Goal: Task Accomplishment & Management: Complete application form

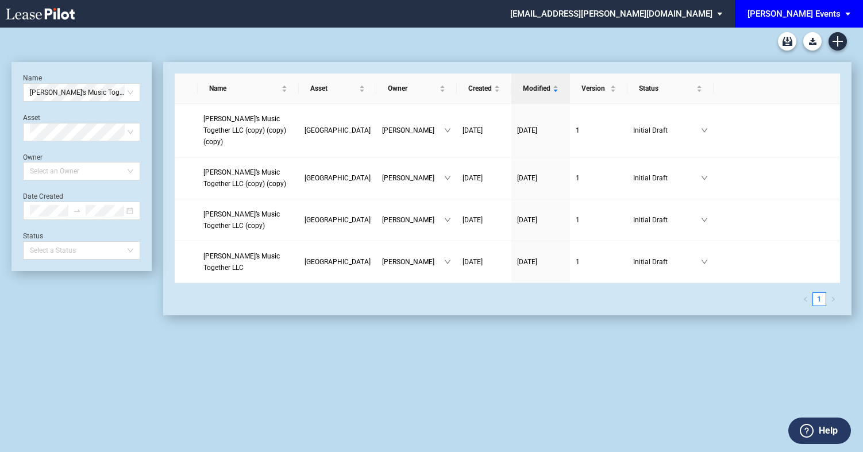
click at [847, 18] on span "EDENS Events: \aEDENS Events\a" at bounding box center [850, 14] width 14 height 28
click at [821, 48] on div "[PERSON_NAME][GEOGRAPHIC_DATA] Consents" at bounding box center [803, 49] width 91 height 11
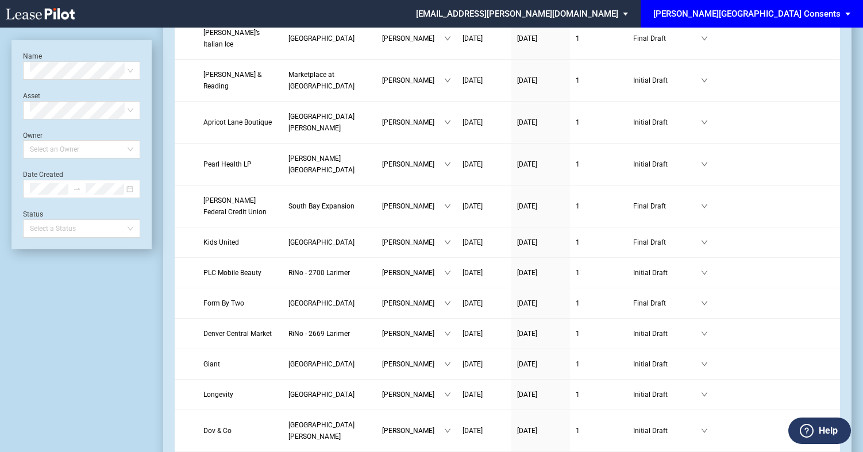
scroll to position [1479, 0]
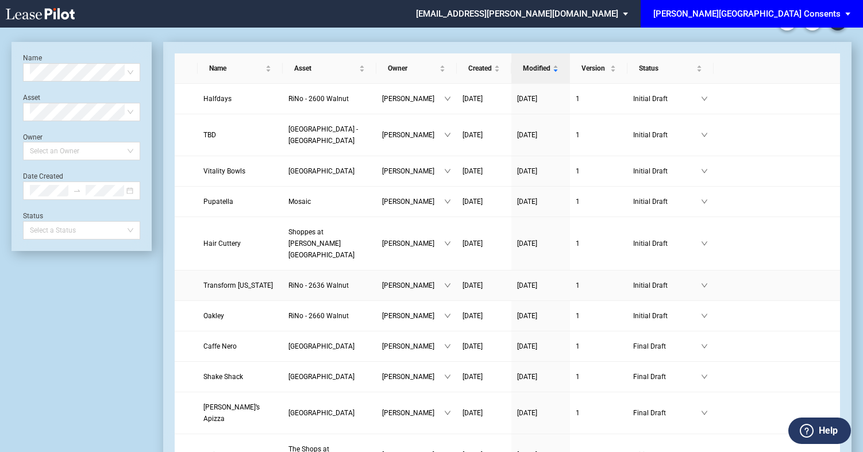
scroll to position [0, 0]
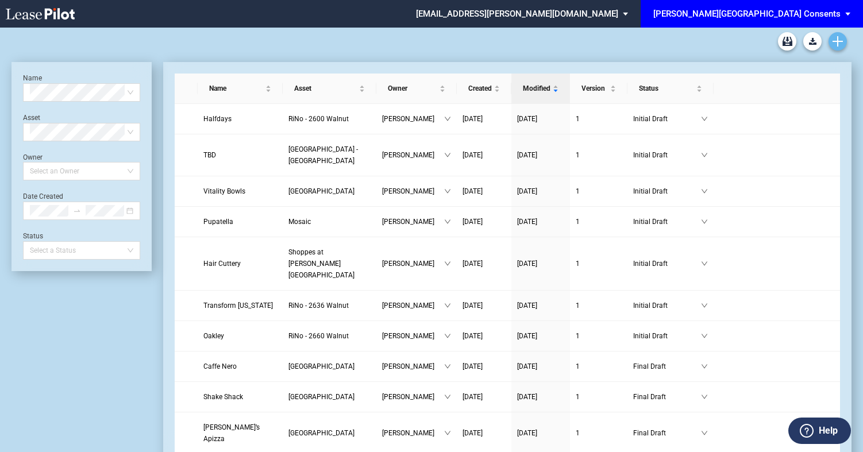
click at [839, 46] on icon "Create new document" at bounding box center [837, 41] width 10 height 10
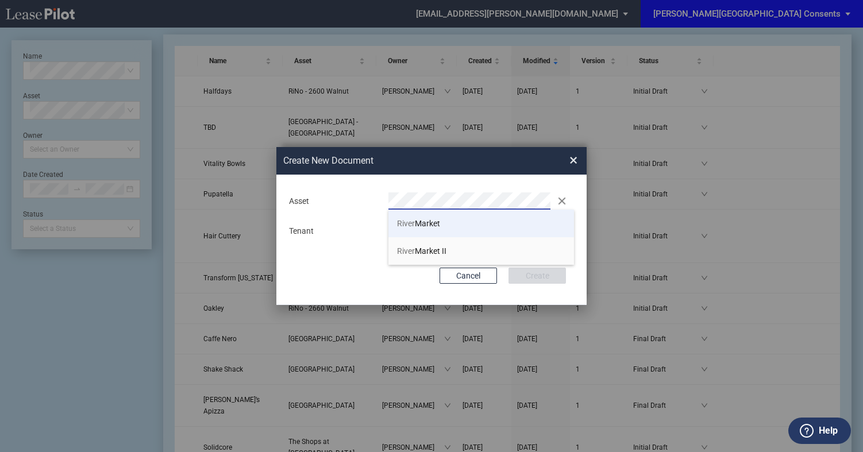
click at [431, 226] on span "River Market" at bounding box center [418, 223] width 43 height 9
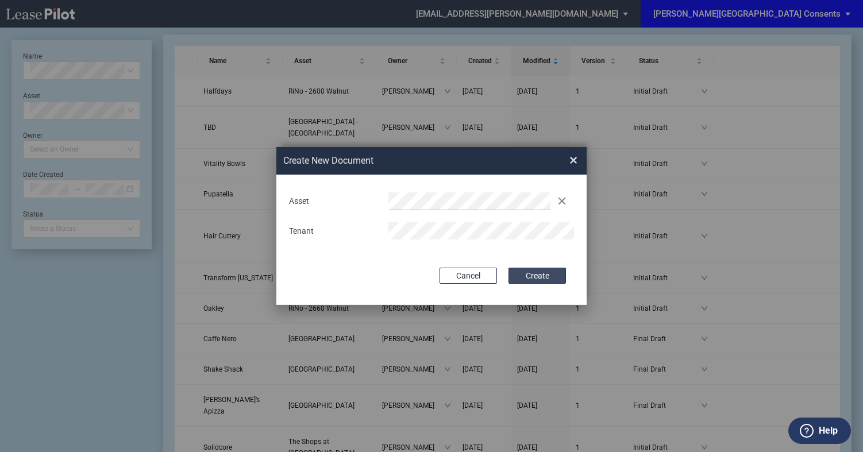
click at [532, 279] on button "Create" at bounding box center [536, 276] width 57 height 16
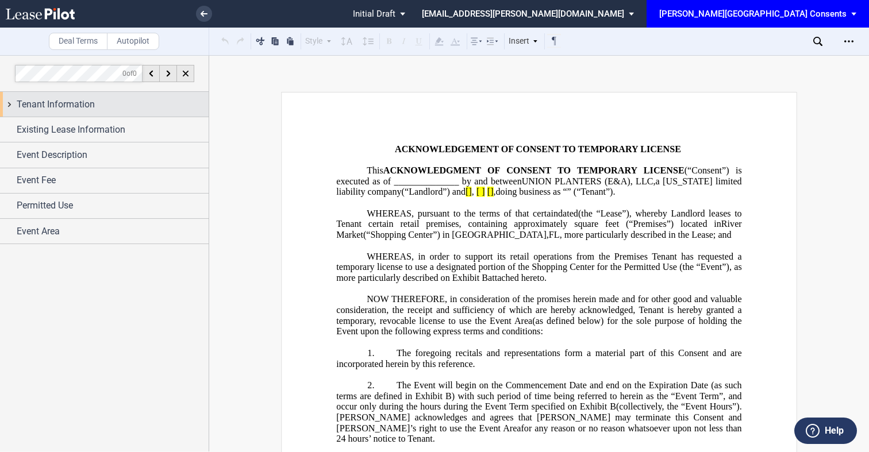
click at [150, 106] on div "Tenant Information" at bounding box center [113, 105] width 192 height 14
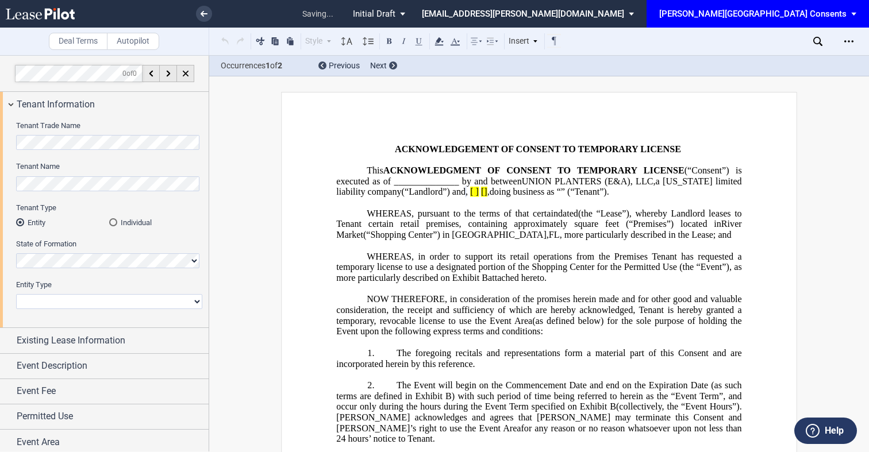
click at [169, 209] on label "Tenant Type" at bounding box center [109, 208] width 186 height 10
click at [84, 303] on select "Corporation Limited Liability Company General Partnership Limited Partnership N…" at bounding box center [109, 301] width 186 height 15
select select "limited liability company"
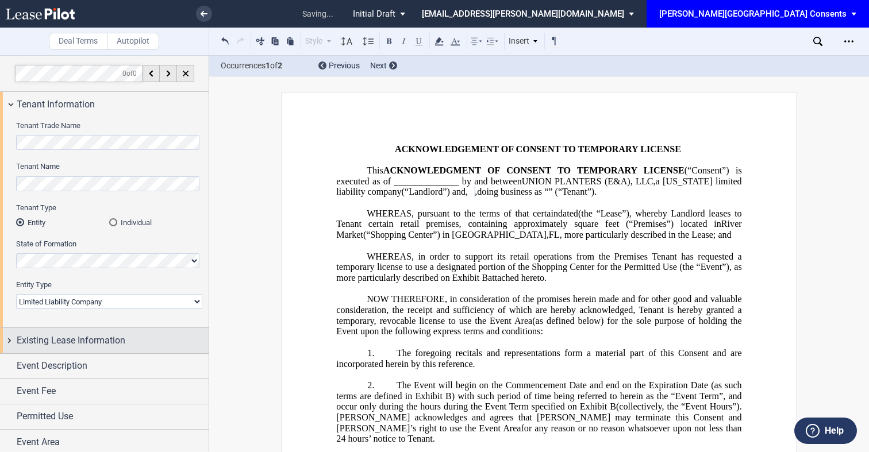
click at [146, 341] on div "Existing Lease Information" at bounding box center [113, 341] width 192 height 14
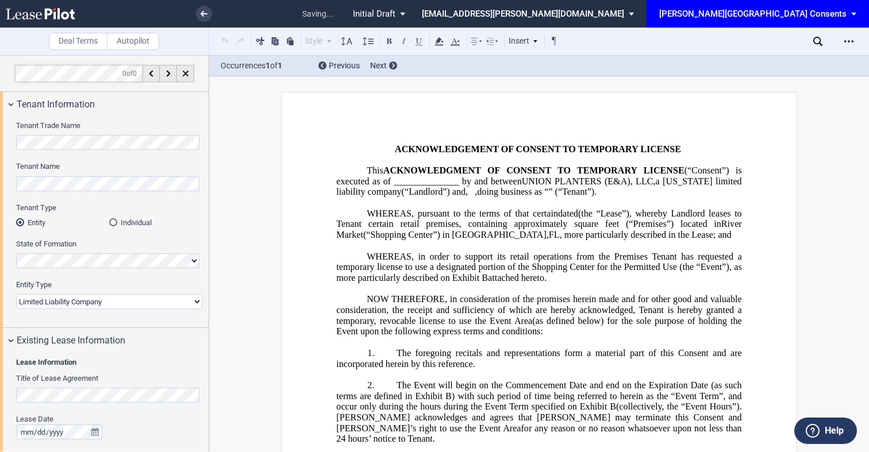
click at [125, 418] on div "Lease Date" at bounding box center [109, 419] width 186 height 10
click at [96, 430] on icon "true" at bounding box center [94, 432] width 7 height 8
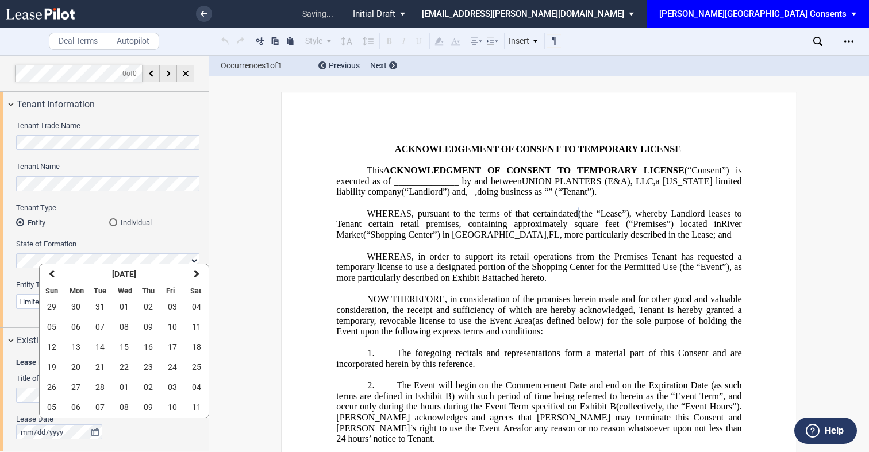
click at [115, 440] on div "Lease Date" at bounding box center [109, 432] width 186 height 37
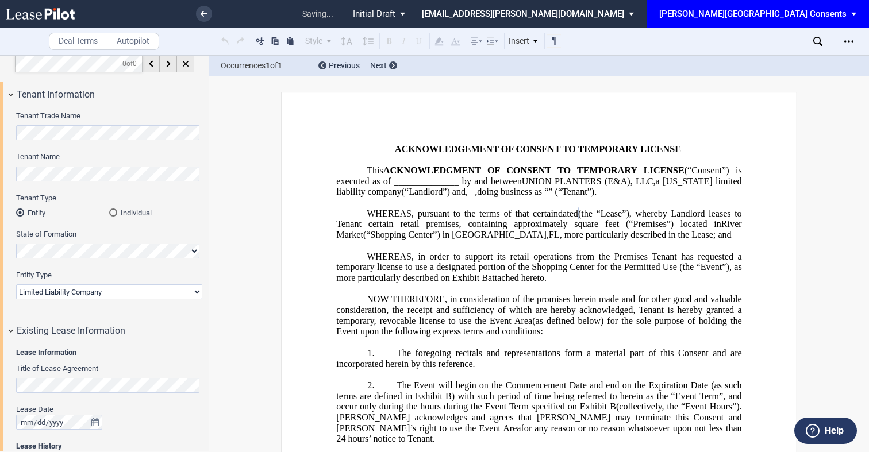
scroll to position [14, 0]
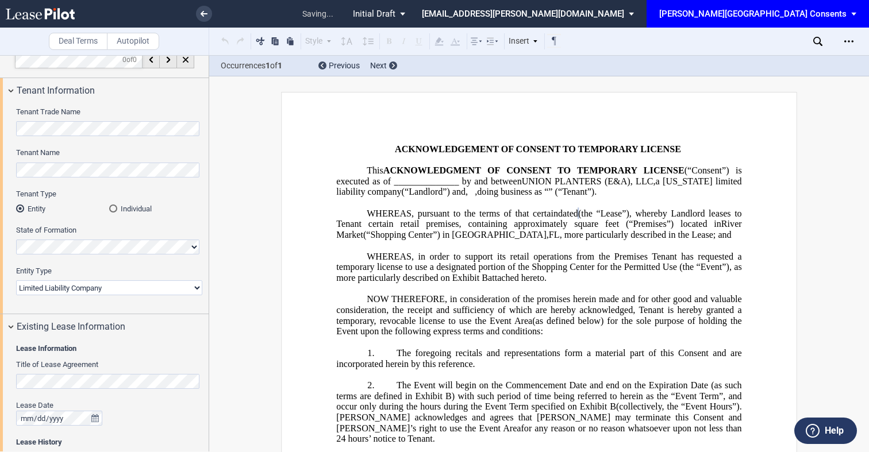
click at [118, 422] on div at bounding box center [109, 418] width 186 height 15
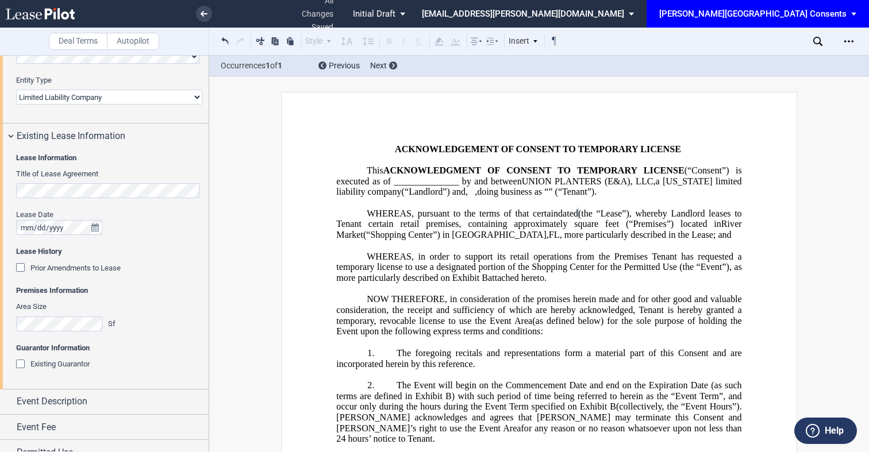
scroll to position [205, 0]
click at [33, 310] on span "Area Size" at bounding box center [31, 306] width 30 height 9
click at [33, 311] on label "Area Size" at bounding box center [67, 307] width 103 height 10
click at [114, 365] on div "Existing Guarantor" at bounding box center [109, 364] width 186 height 11
click at [68, 368] on span "Existing Guarantor" at bounding box center [59, 364] width 59 height 9
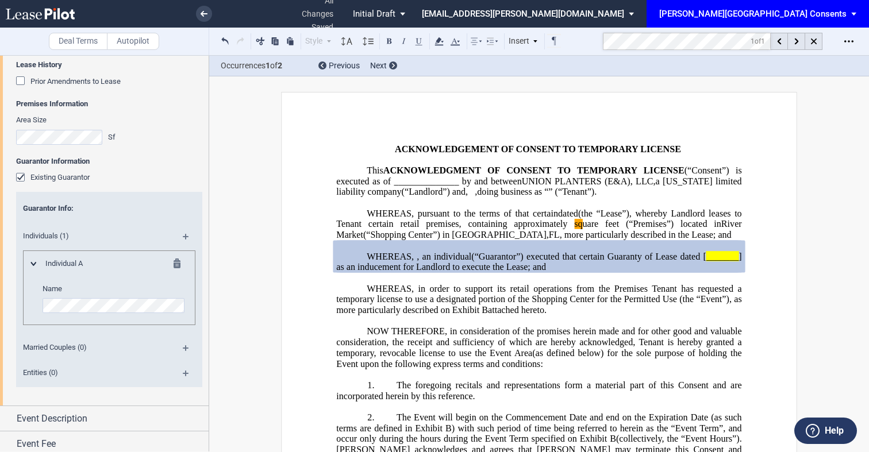
scroll to position [394, 0]
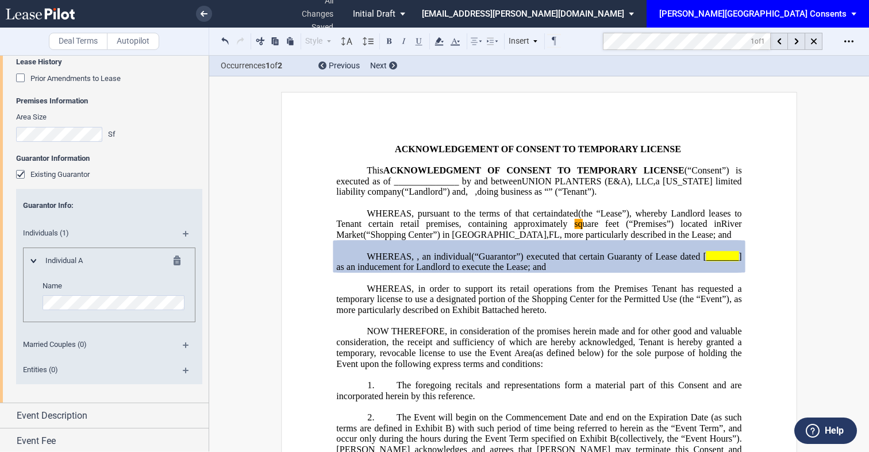
click at [186, 373] on md-icon at bounding box center [191, 375] width 16 height 14
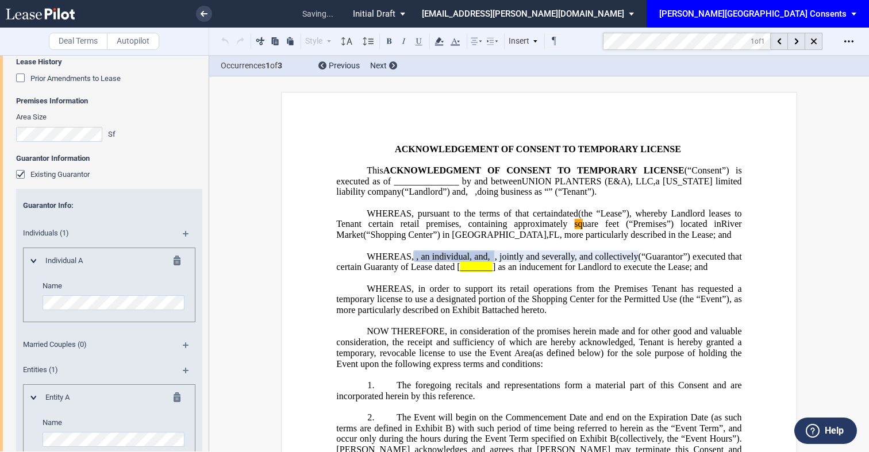
click at [174, 261] on md-icon at bounding box center [180, 263] width 14 height 14
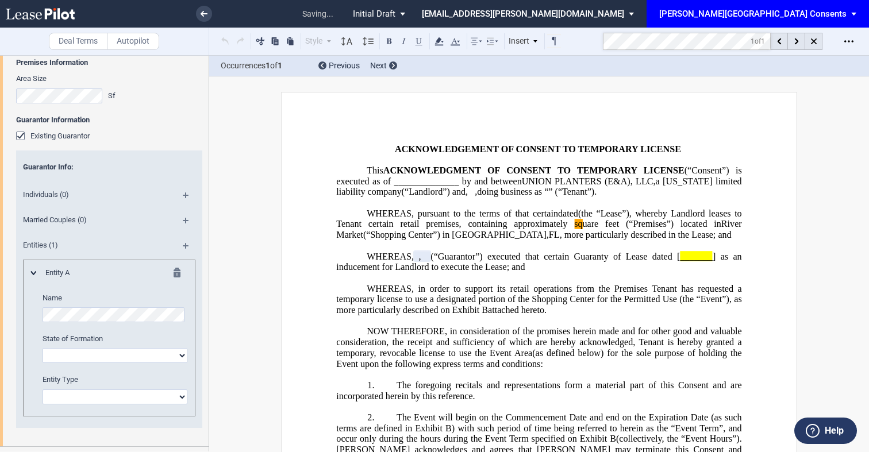
scroll to position [437, 0]
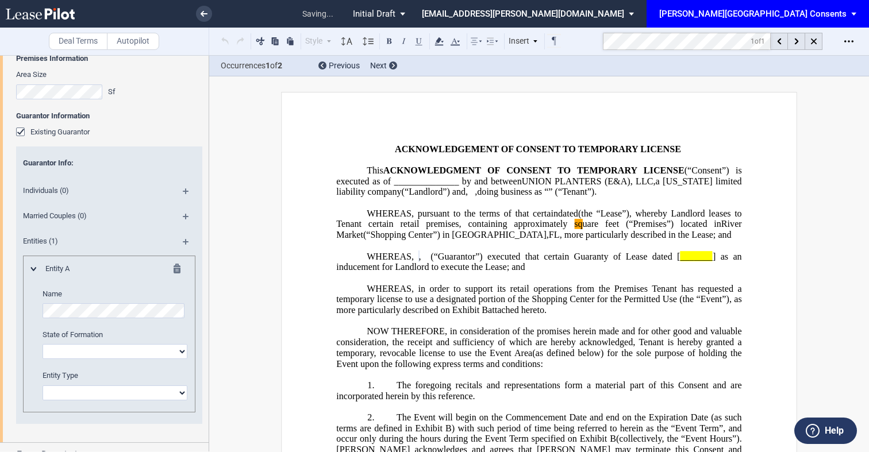
click at [149, 358] on select "Alabama Alaska Arizona Arkansas California Colorado Connecticut Delaware Distri…" at bounding box center [115, 351] width 145 height 15
select select "Delaware"
click at [107, 395] on select "Corporation Limited Liability Company General Partnership Limited Partnership O…" at bounding box center [115, 392] width 145 height 15
select select "limited liability company"
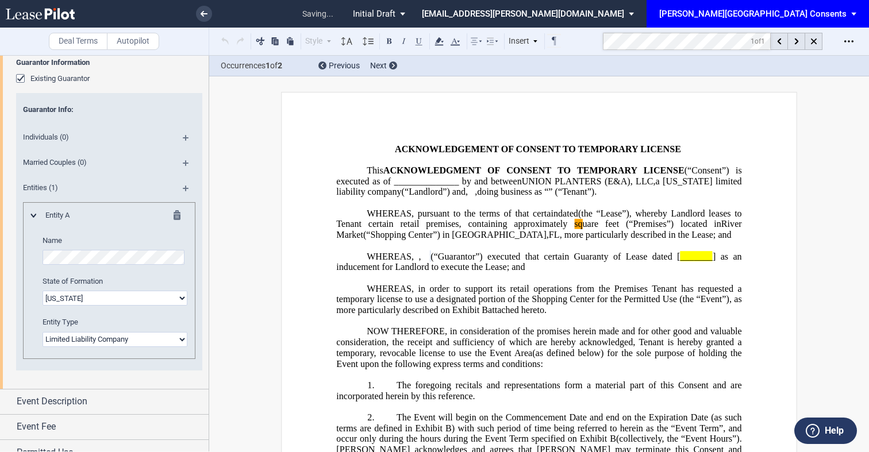
scroll to position [529, 0]
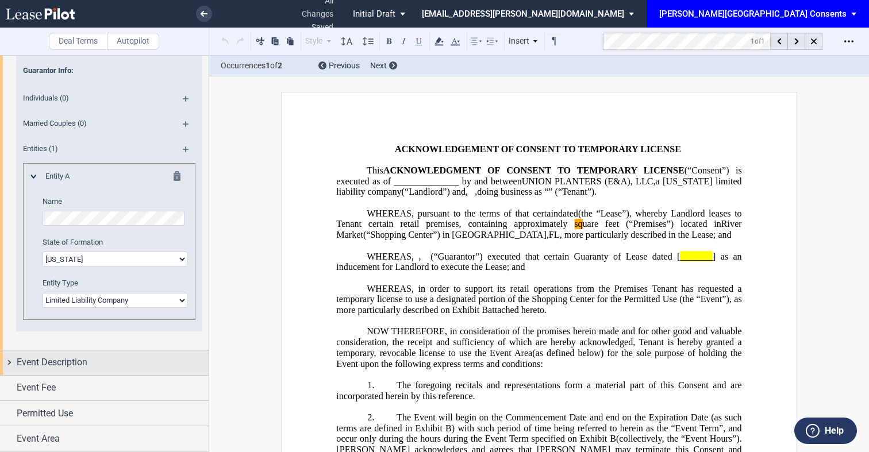
click at [146, 352] on div "Event Description" at bounding box center [104, 362] width 209 height 25
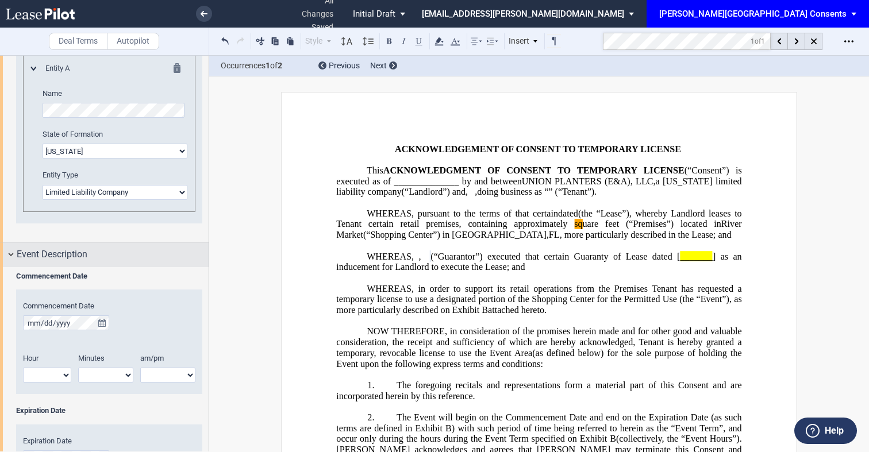
scroll to position [638, 0]
click at [101, 320] on icon "true" at bounding box center [101, 322] width 7 height 8
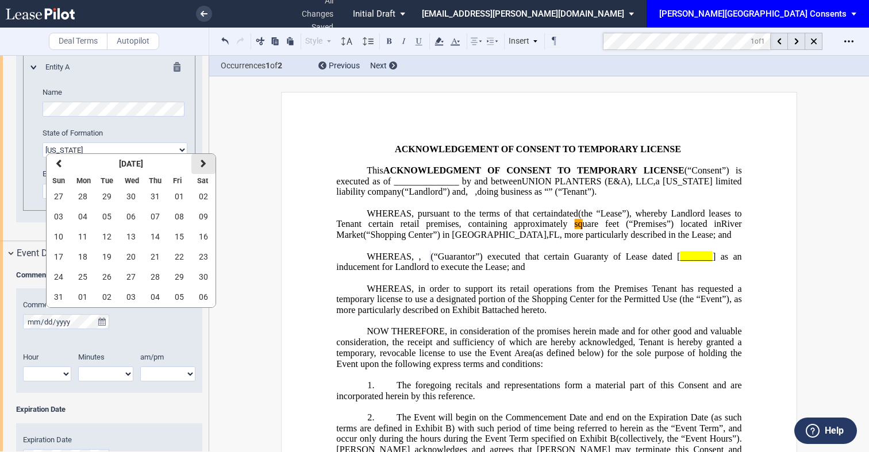
click at [202, 166] on icon "button" at bounding box center [203, 163] width 6 height 9
click at [195, 259] on button "27" at bounding box center [203, 257] width 24 height 20
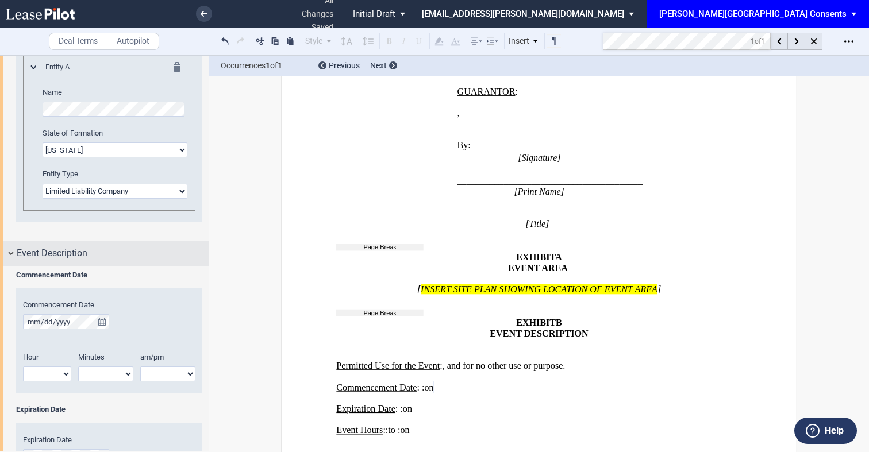
scroll to position [1683, 0]
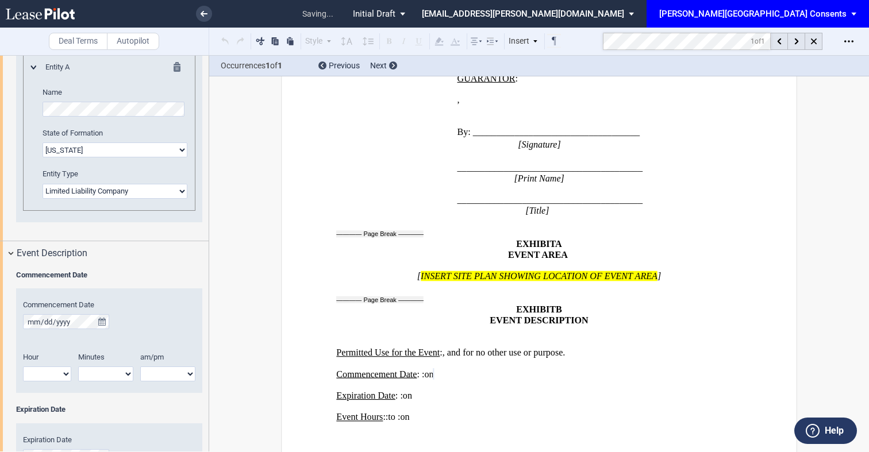
click at [51, 368] on select "1 2 3 4 5 6 7 8 9 10 11 12" at bounding box center [47, 374] width 48 height 15
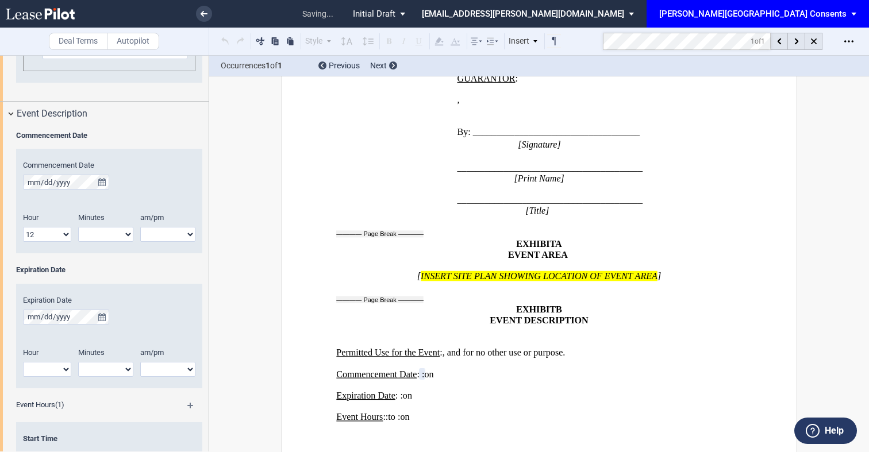
scroll to position [735, 0]
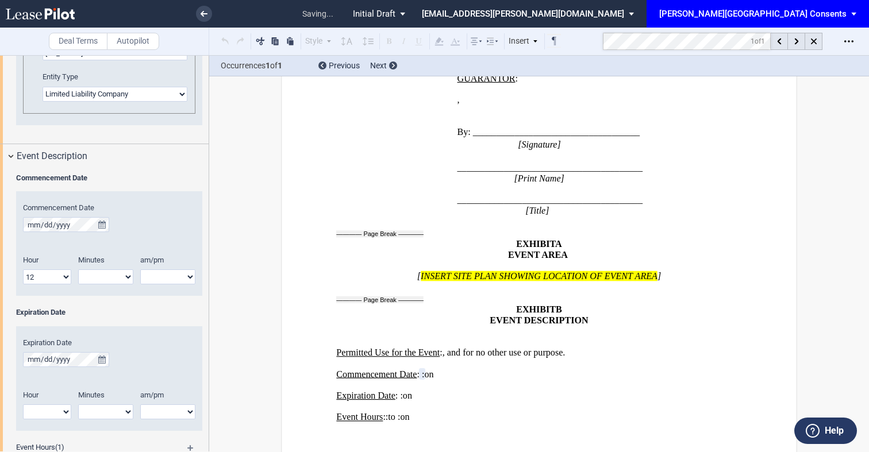
click at [61, 278] on select "1 2 3 4 5 6 7 8 9 10 11 12" at bounding box center [47, 276] width 48 height 15
select select "10"
click at [117, 274] on select "00 05 10 15 20 25 30 35 40 45 50 55" at bounding box center [105, 276] width 55 height 15
select select "00"
click at [159, 279] on select "am pm" at bounding box center [167, 276] width 55 height 15
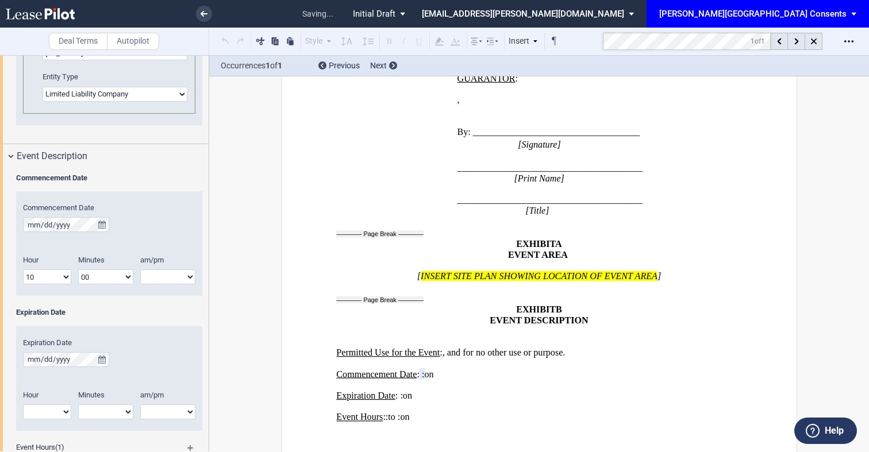
select select "am"
click at [97, 358] on button "true" at bounding box center [102, 359] width 14 height 15
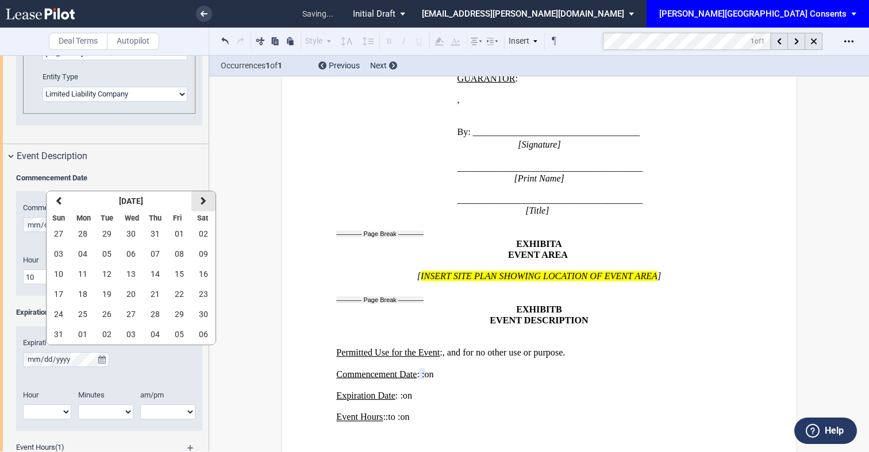
click at [203, 205] on icon "button" at bounding box center [203, 200] width 6 height 9
click at [203, 287] on button "27" at bounding box center [203, 294] width 24 height 20
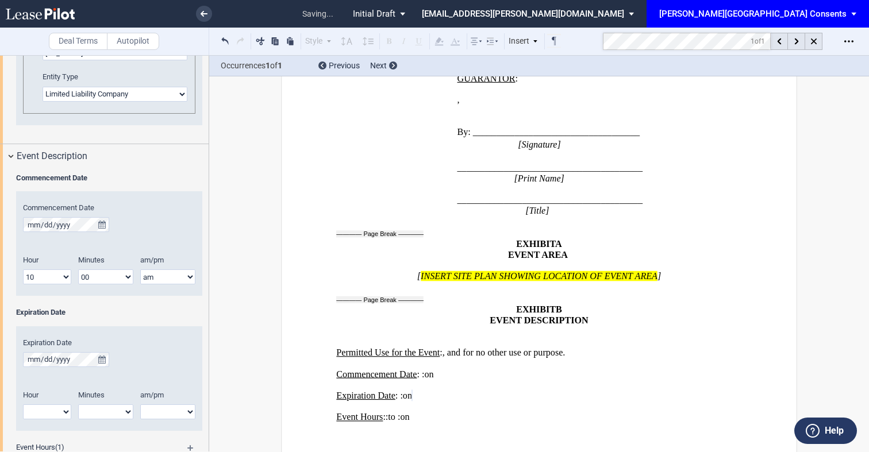
click at [49, 407] on select "1 2 3 4 5 6 7 8 9 10 11 12" at bounding box center [47, 411] width 48 height 15
select select "4"
click at [90, 408] on select "00 05 10 15 20 25 30 35 40 45 50 55" at bounding box center [105, 411] width 55 height 15
select select "00"
click at [150, 409] on select "am pm" at bounding box center [167, 411] width 55 height 15
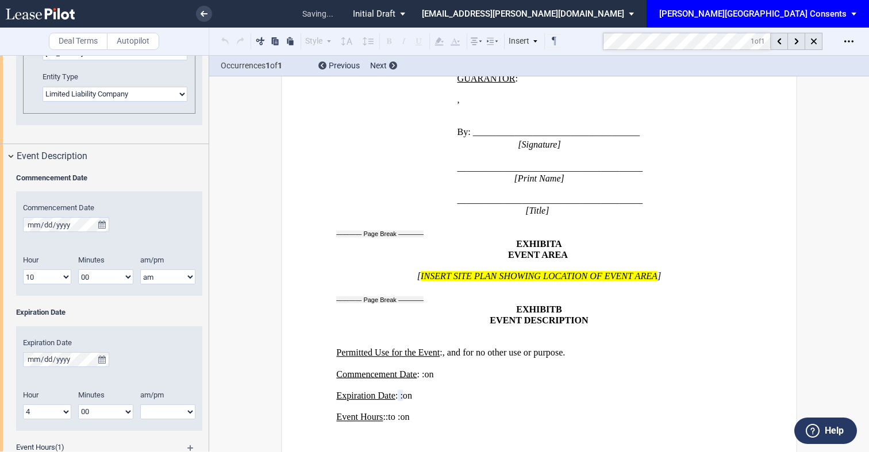
select select "pm"
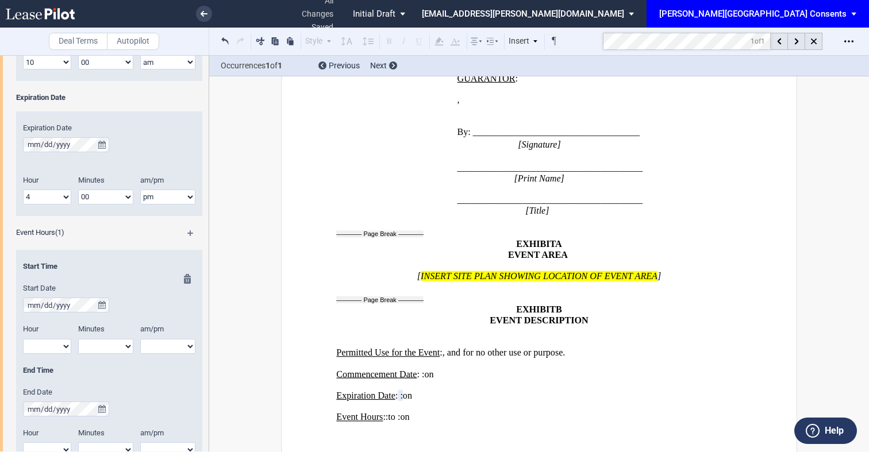
scroll to position [954, 0]
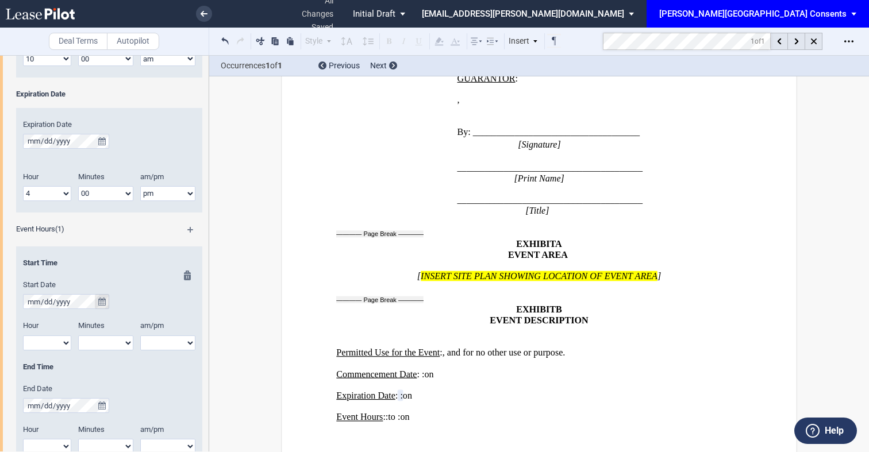
click at [103, 307] on button "true" at bounding box center [102, 301] width 14 height 15
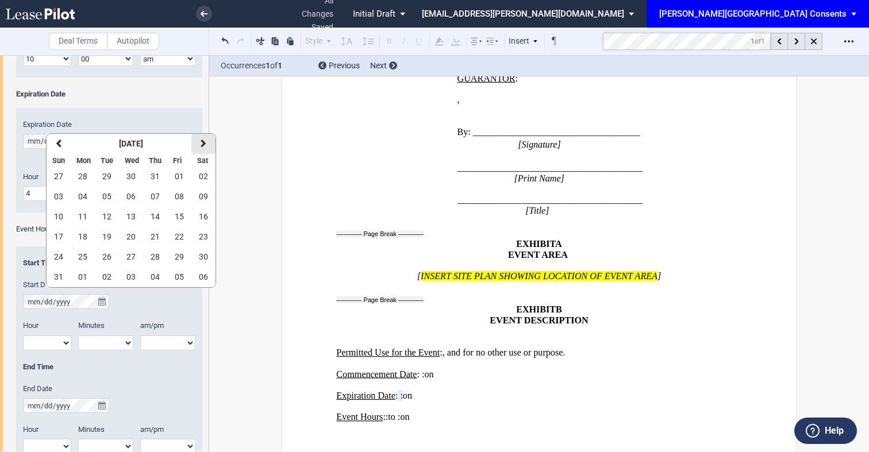
click at [202, 142] on icon "button" at bounding box center [203, 143] width 6 height 9
click at [203, 238] on span "27" at bounding box center [203, 236] width 9 height 9
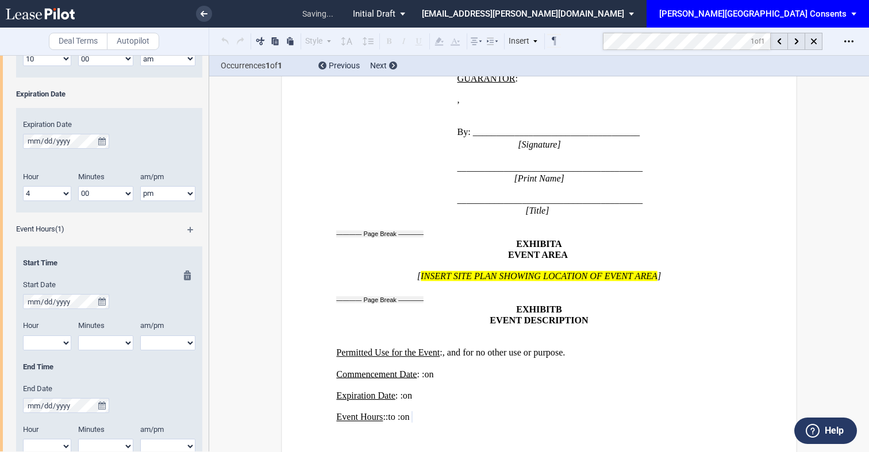
click at [55, 342] on select "1 2 3 4 5 6 7 8 9 10 11 12" at bounding box center [47, 342] width 48 height 15
click at [59, 343] on select "1 2 3 4 5 6 7 8 9 10 11 12" at bounding box center [47, 342] width 48 height 15
select select "11"
click at [107, 346] on select "00 05 10 15 20 25 30 35 40 45 50 55" at bounding box center [105, 342] width 55 height 15
select select "00"
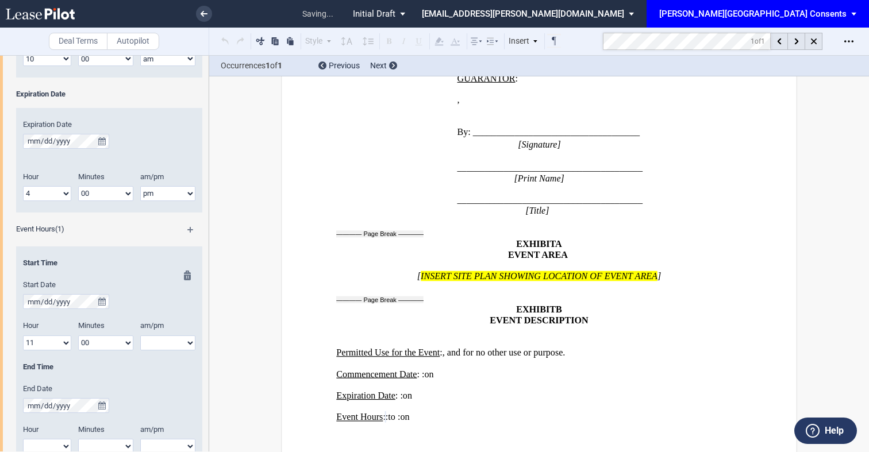
click at [140, 340] on select "am pm" at bounding box center [167, 342] width 55 height 15
select select "am"
click at [129, 396] on div "End Date" at bounding box center [109, 398] width 172 height 29
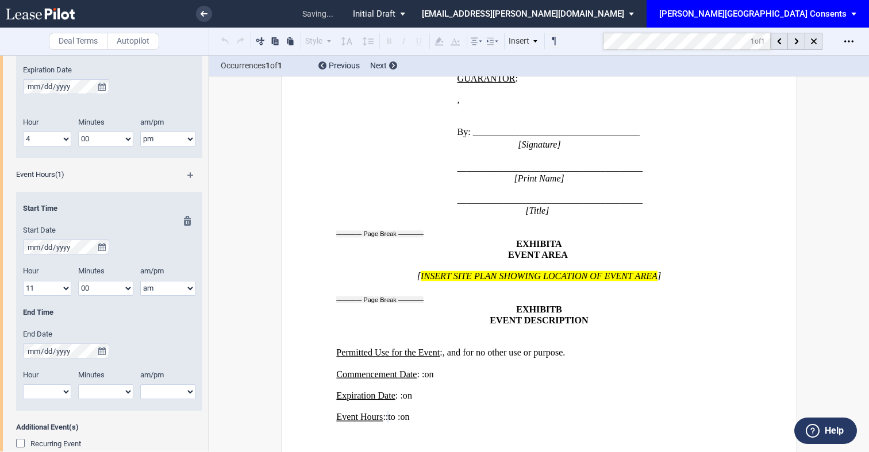
scroll to position [1041, 0]
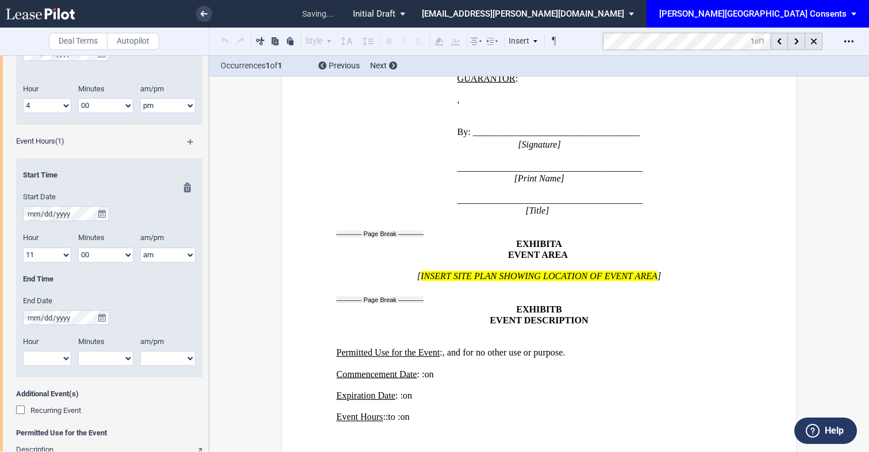
click at [48, 353] on select "1 2 3 4 5 6 7 8 9 10 11 12" at bounding box center [47, 358] width 48 height 15
select select "3"
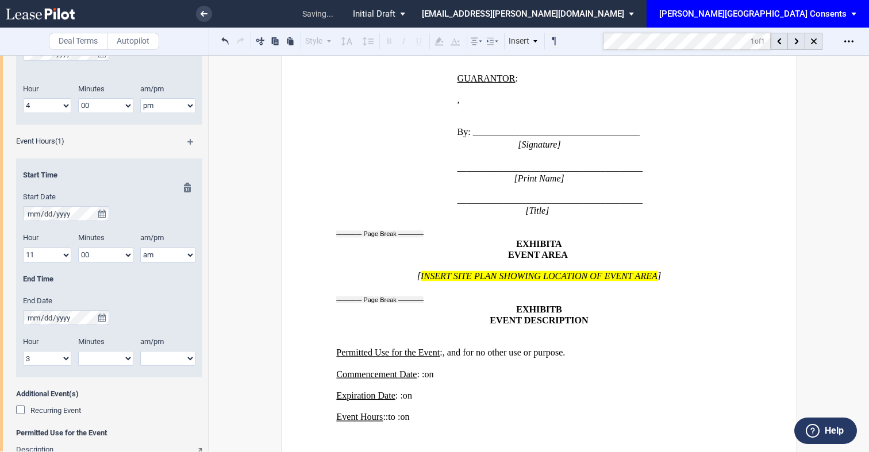
click at [110, 357] on select "00 05 10 15 20 25 30 35 40 45 50 55" at bounding box center [105, 358] width 55 height 15
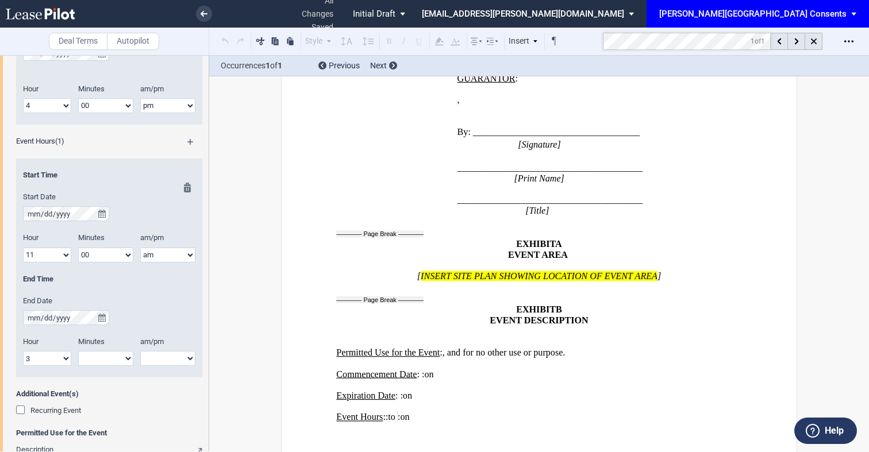
select select "00"
click at [165, 358] on select "am pm" at bounding box center [167, 358] width 55 height 15
select select "pm"
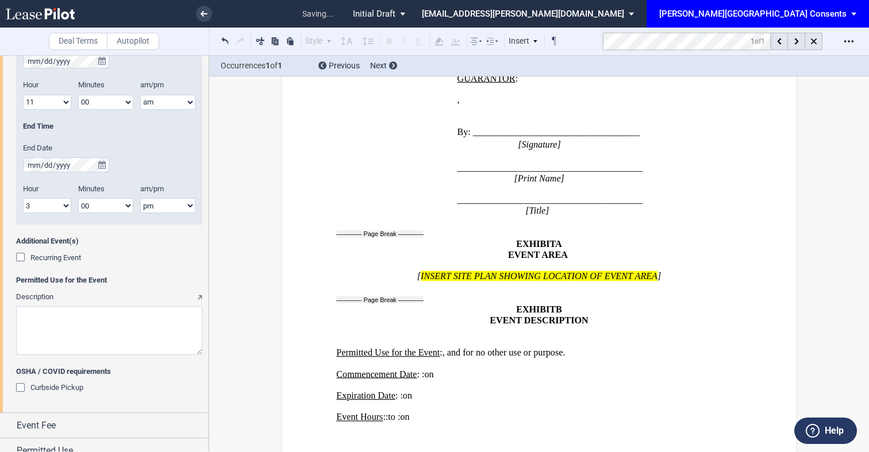
scroll to position [1198, 0]
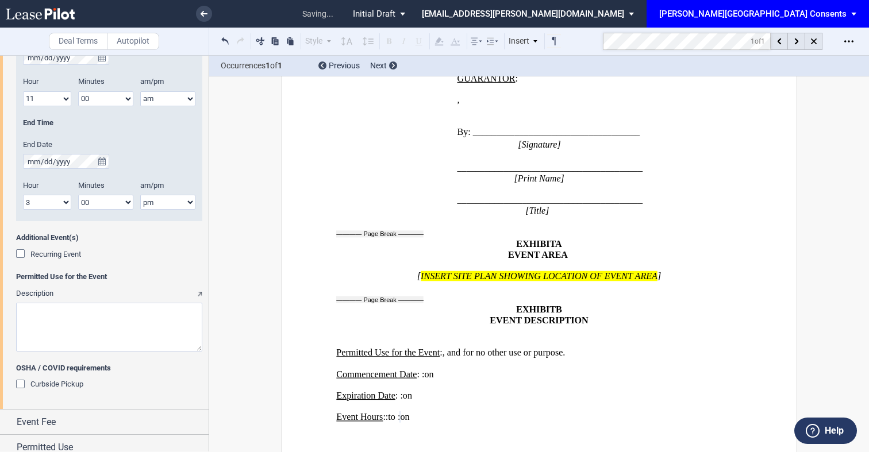
click at [22, 259] on div "Recurring Event" at bounding box center [21, 254] width 11 height 11
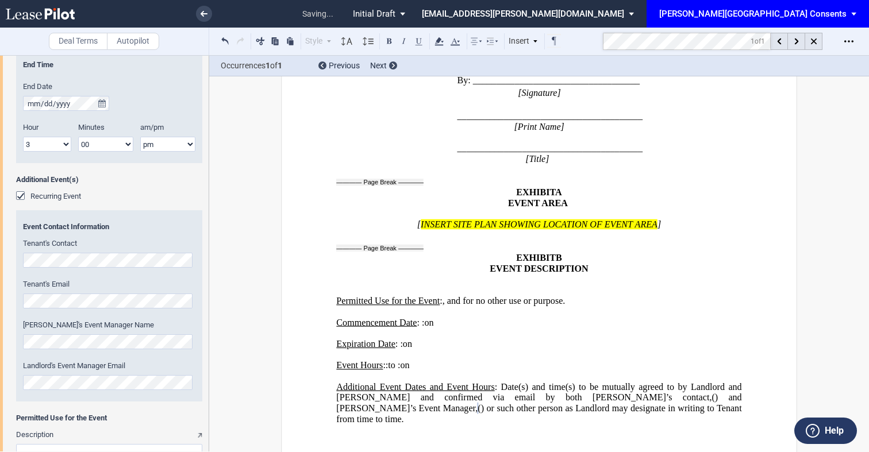
scroll to position [1274, 0]
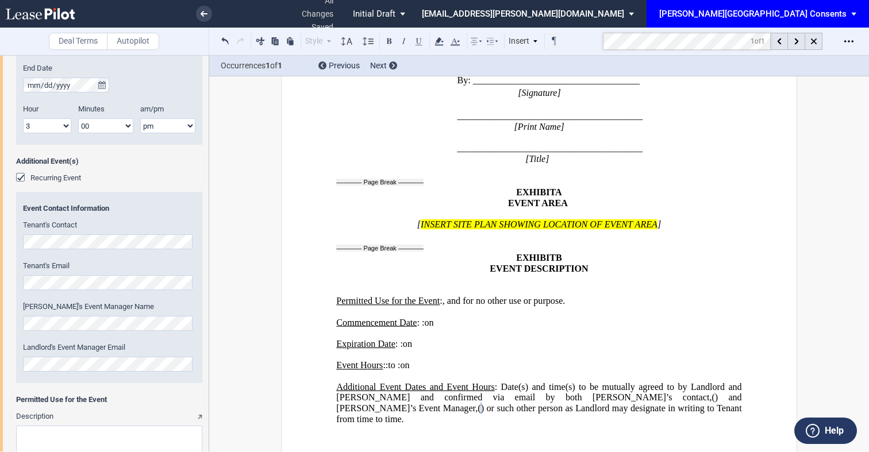
click at [269, 381] on div "Deal Terms Autopilot Style Normal 8pt 9pt 10pt 10.5pt 11pt 12pt 14pt 16pt Norma…" at bounding box center [434, 253] width 869 height 397
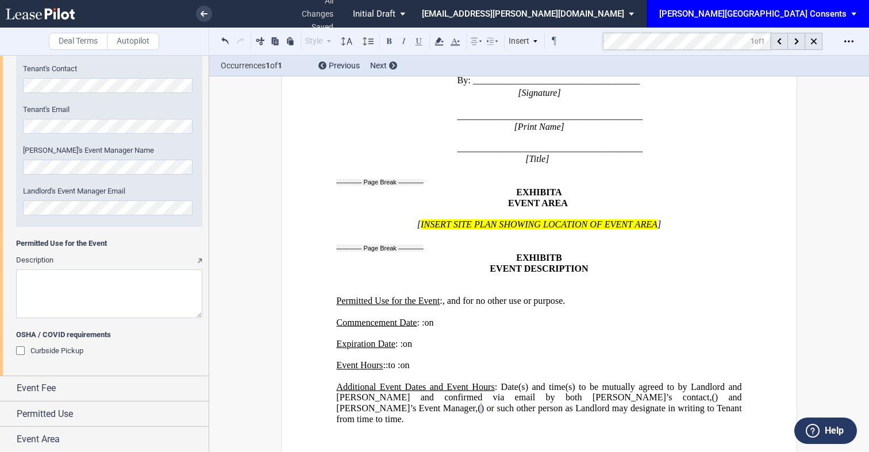
scroll to position [1431, 0]
click at [119, 282] on textarea "Description" at bounding box center [109, 293] width 186 height 49
click at [205, 16] on icon at bounding box center [203, 14] width 7 height 6
